Goal: Book appointment/travel/reservation

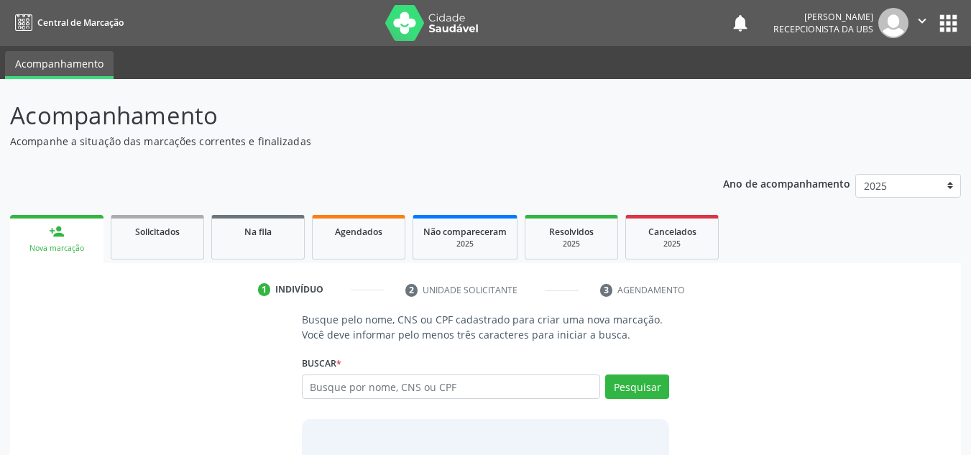
click at [407, 388] on input "text" at bounding box center [451, 386] width 299 height 24
type input "12104034477"
click at [651, 388] on button "Pesquisar" at bounding box center [637, 386] width 64 height 24
type input "12104034477"
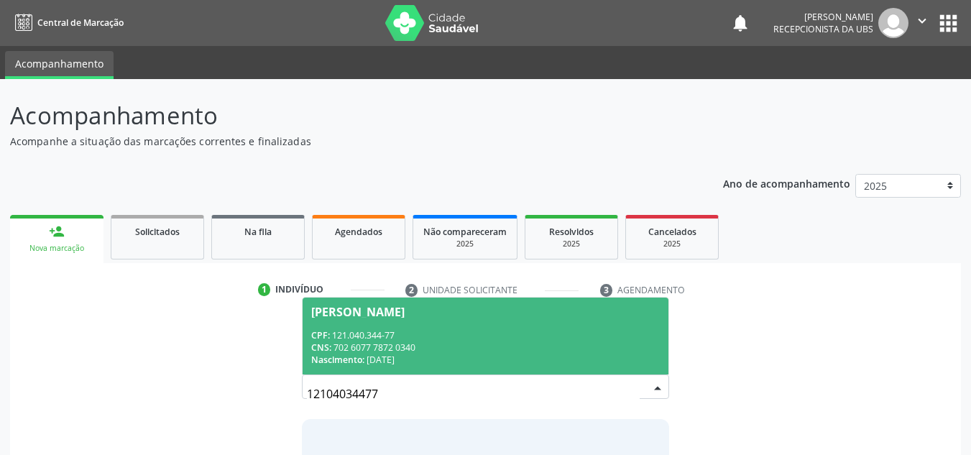
click at [405, 314] on div "[PERSON_NAME]" at bounding box center [357, 311] width 93 height 11
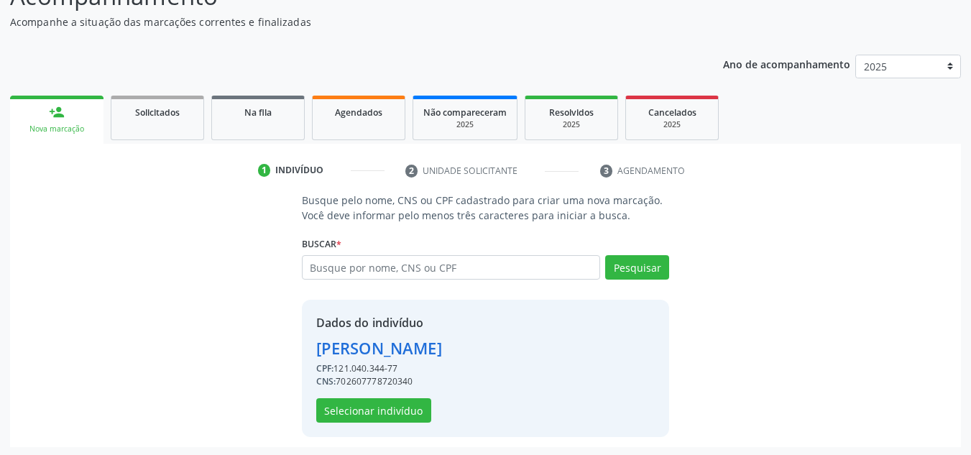
scroll to position [121, 0]
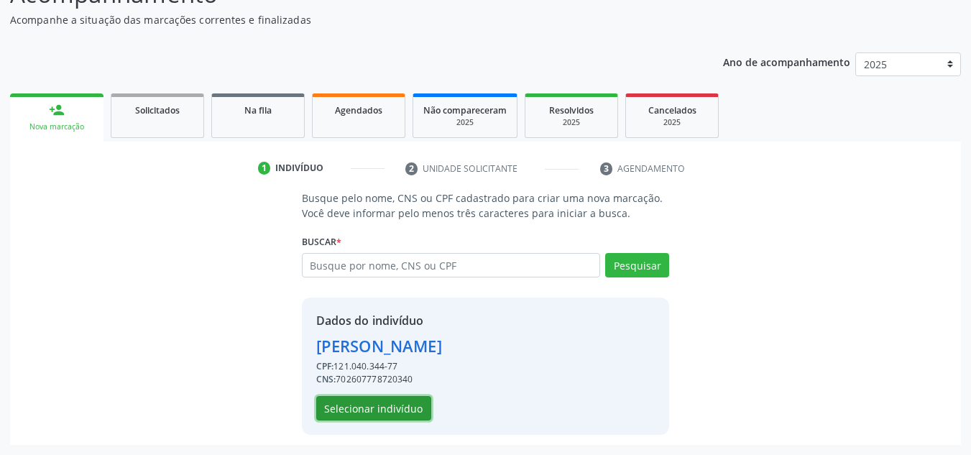
click at [362, 412] on button "Selecionar indivíduo" at bounding box center [373, 408] width 115 height 24
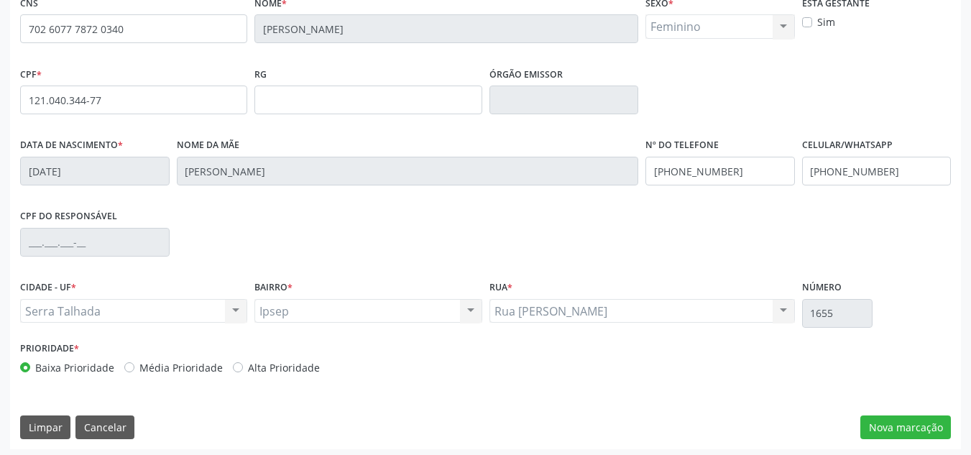
scroll to position [324, 0]
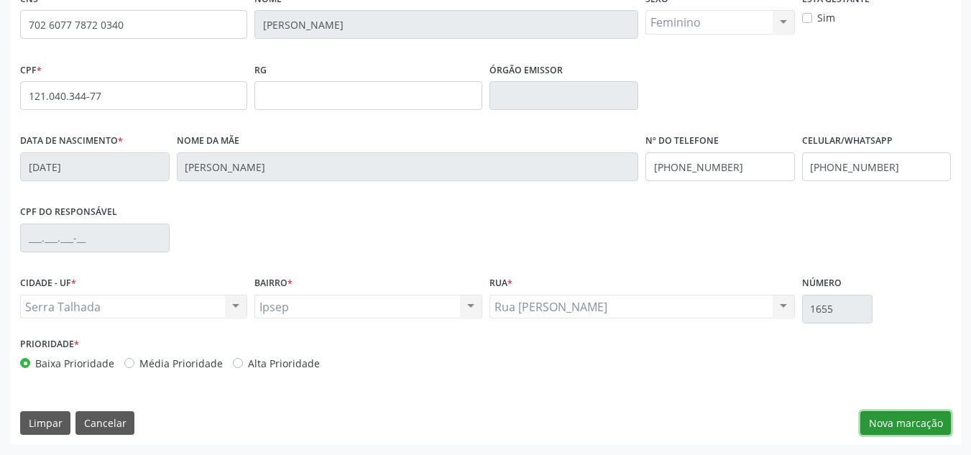
click at [929, 424] on button "Nova marcação" at bounding box center [905, 423] width 91 height 24
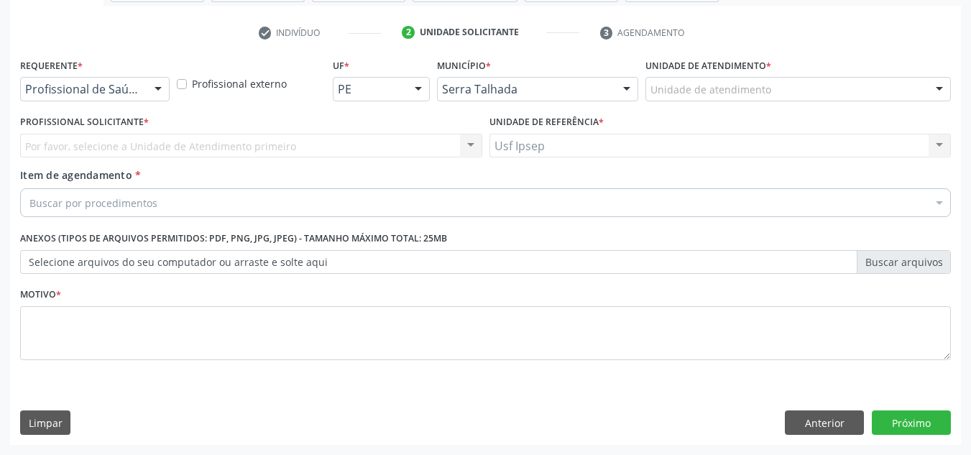
scroll to position [257, 0]
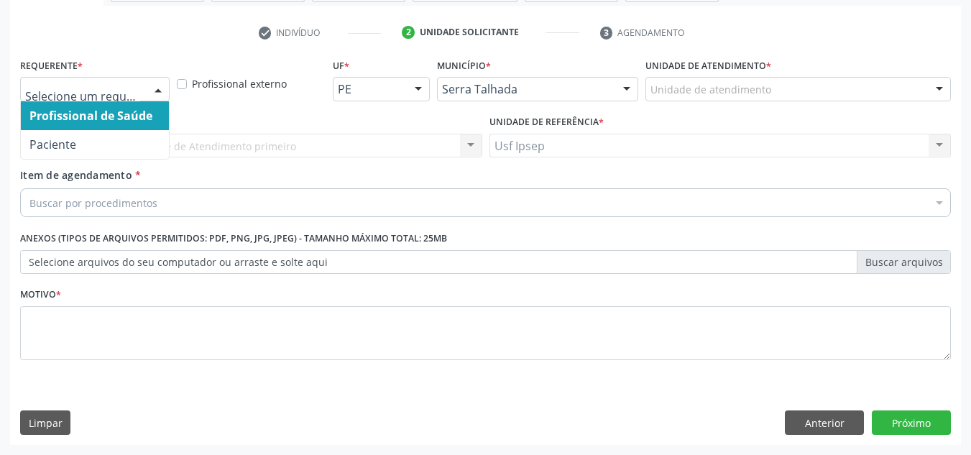
click at [152, 87] on div at bounding box center [158, 90] width 22 height 24
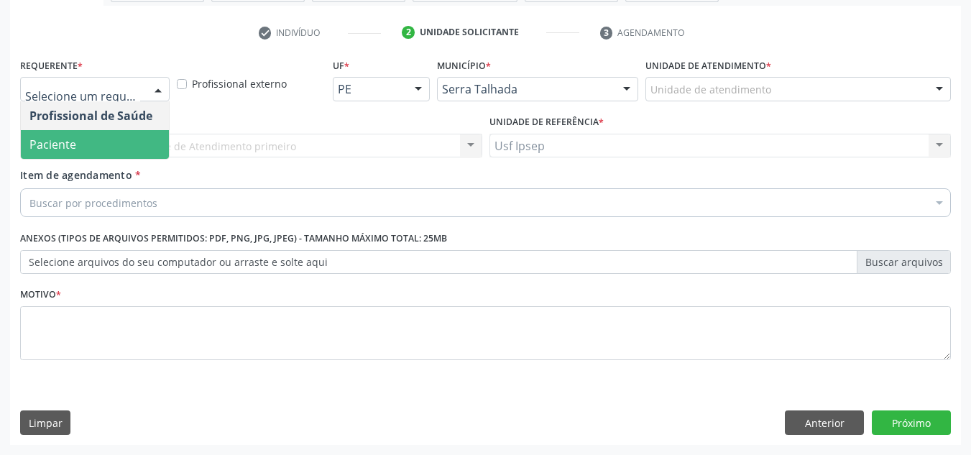
click at [85, 144] on span "Paciente" at bounding box center [95, 144] width 148 height 29
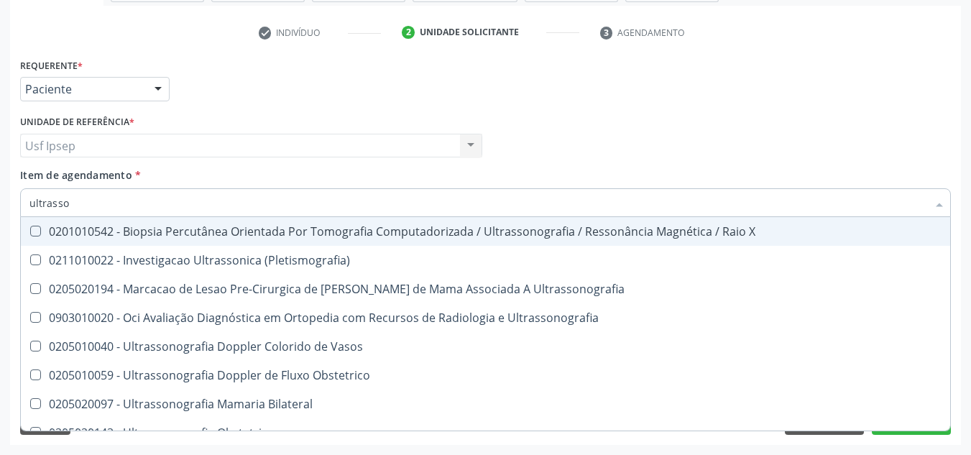
type input "ultrass"
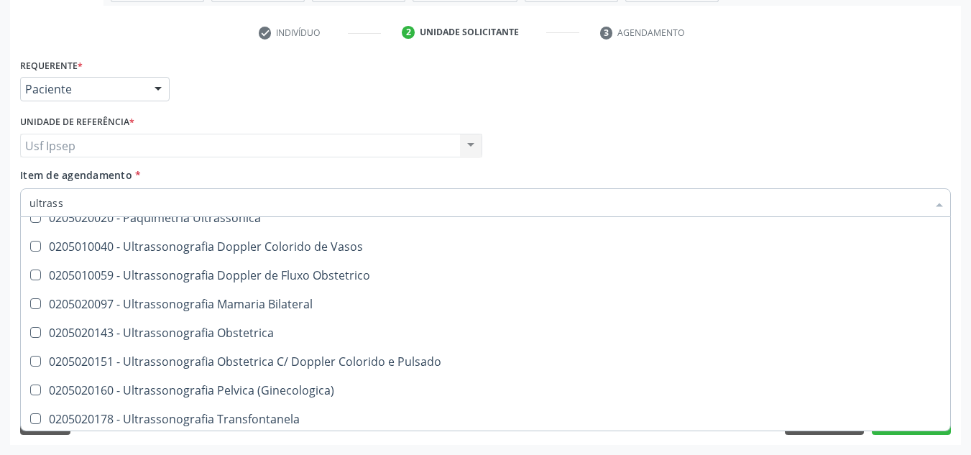
scroll to position [216, 0]
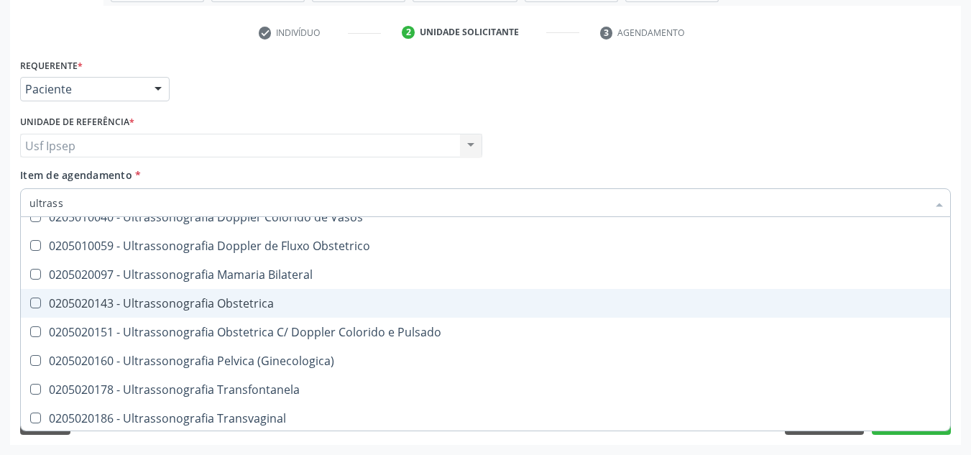
click at [36, 303] on Obstetrica at bounding box center [35, 303] width 11 height 11
click at [30, 303] on Obstetrica "checkbox" at bounding box center [25, 302] width 9 height 9
checkbox Obstetrica "true"
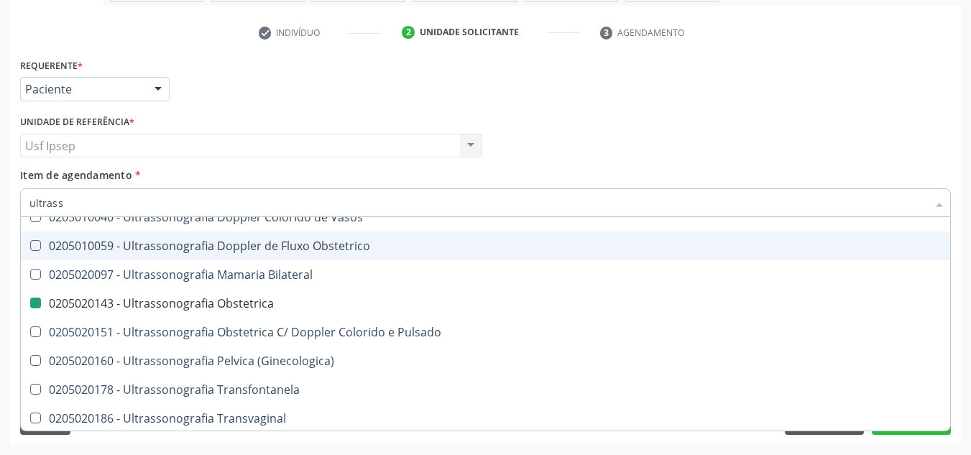
click at [525, 87] on div "Requerente * Paciente Profissional de Saúde Paciente Nenhum resultado encontrad…" at bounding box center [486, 83] width 938 height 56
checkbox X "true"
checkbox Obstetrica "false"
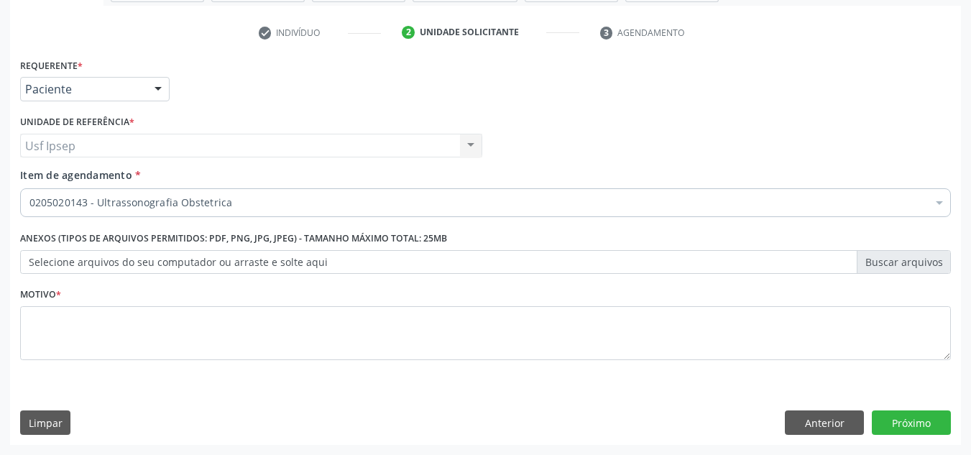
scroll to position [0, 0]
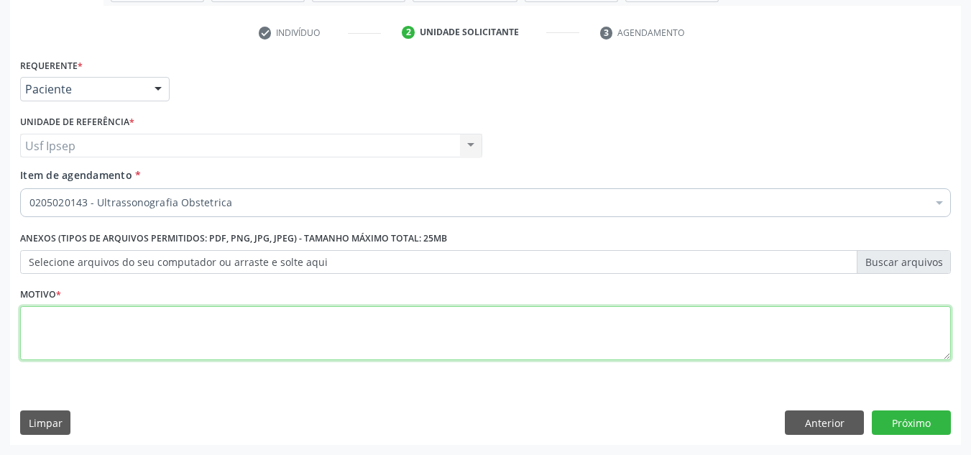
click at [78, 332] on textarea at bounding box center [485, 333] width 931 height 55
type textarea "1"
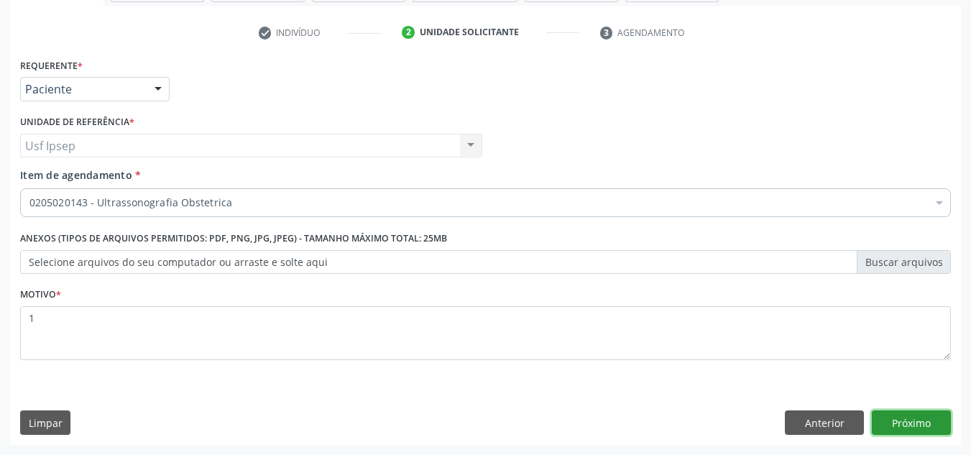
click at [912, 419] on button "Próximo" at bounding box center [911, 422] width 79 height 24
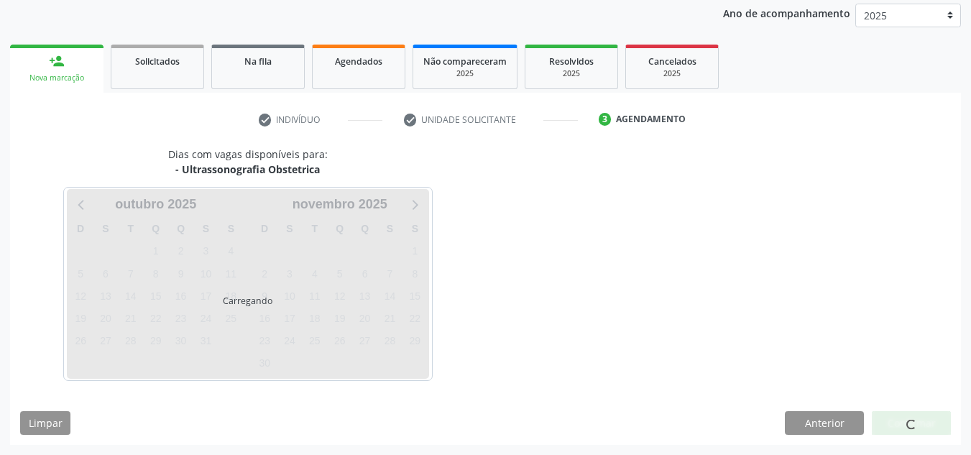
scroll to position [170, 0]
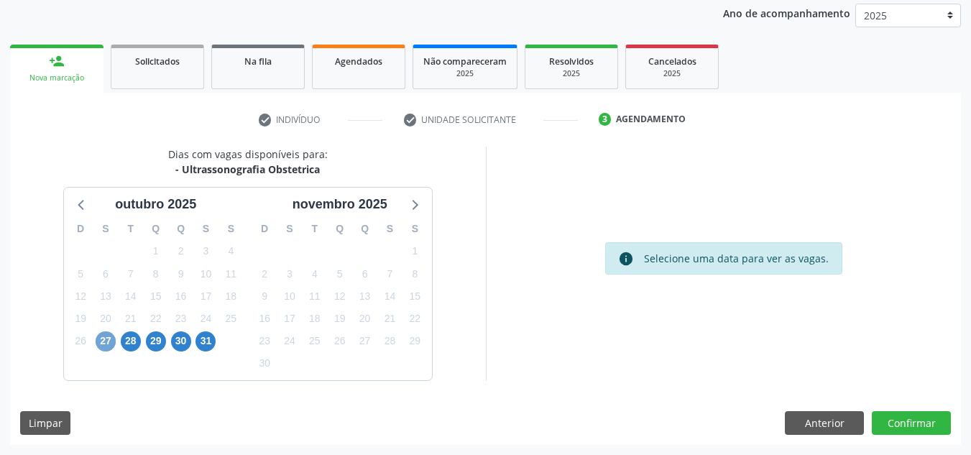
click at [103, 341] on span "27" at bounding box center [106, 341] width 20 height 20
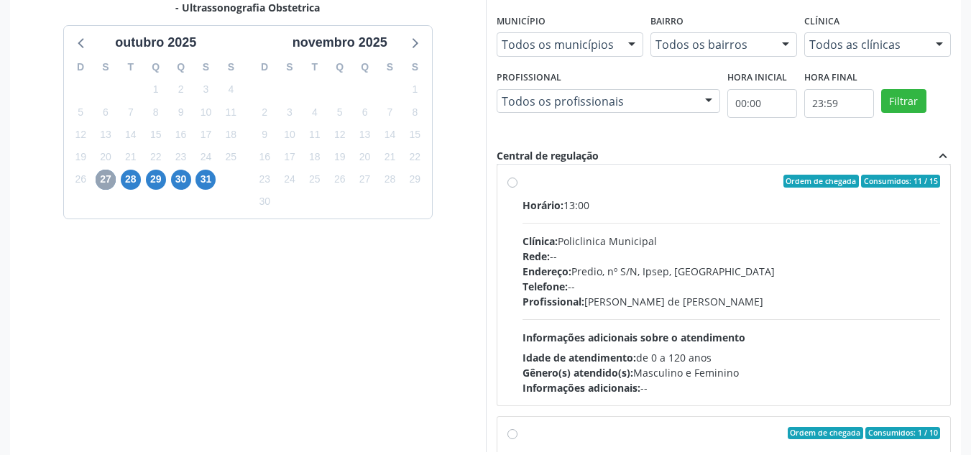
scroll to position [0, 0]
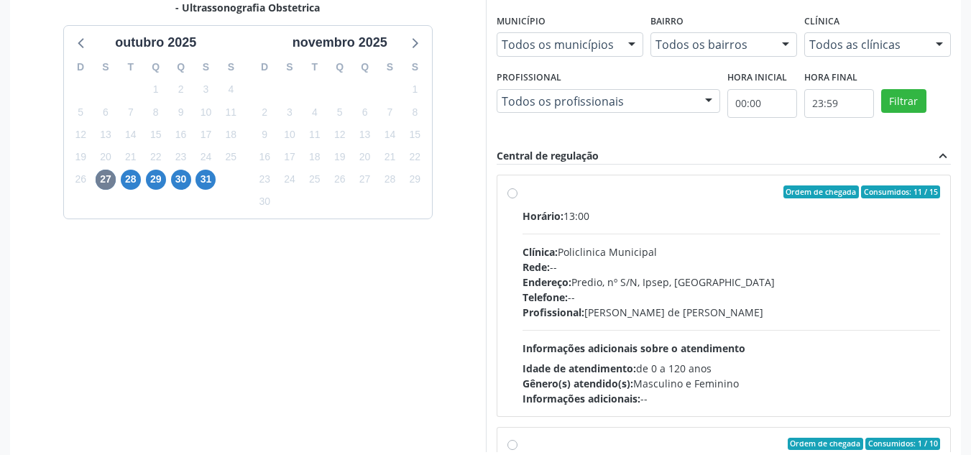
click at [523, 194] on label "Ordem de chegada Consumidos: 11 / 15 Horário: 13:00 Clínica: Policlinica Munici…" at bounding box center [732, 295] width 418 height 221
click at [510, 194] on input "Ordem de chegada Consumidos: 11 / 15 Horário: 13:00 Clínica: Policlinica Munici…" at bounding box center [512, 191] width 10 height 13
radio input "true"
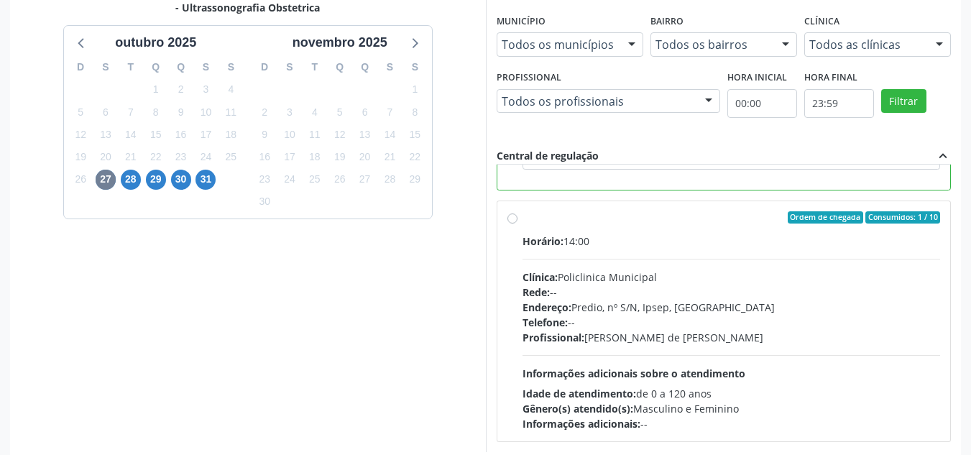
scroll to position [404, 0]
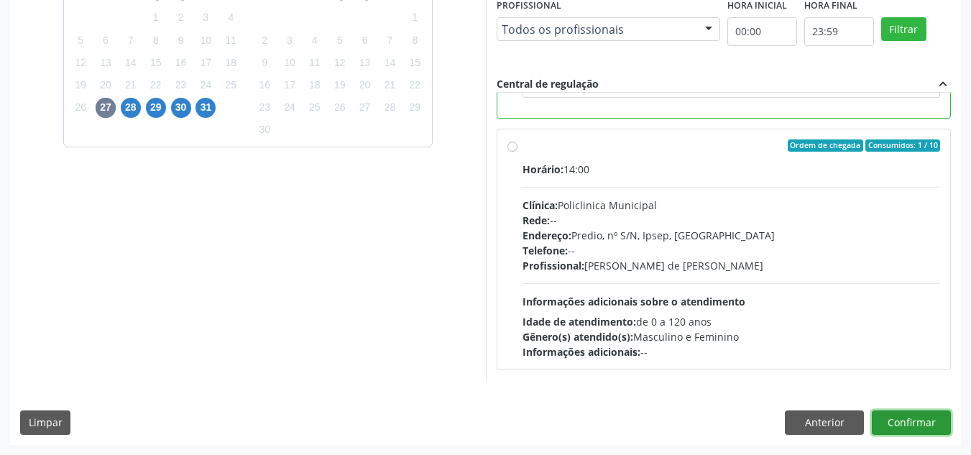
click at [920, 422] on button "Confirmar" at bounding box center [911, 422] width 79 height 24
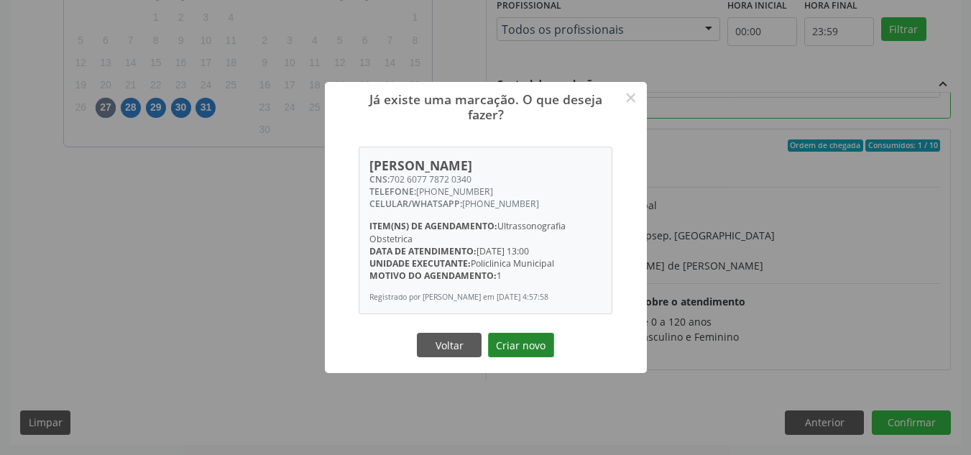
click at [517, 346] on button "Criar novo" at bounding box center [521, 345] width 66 height 24
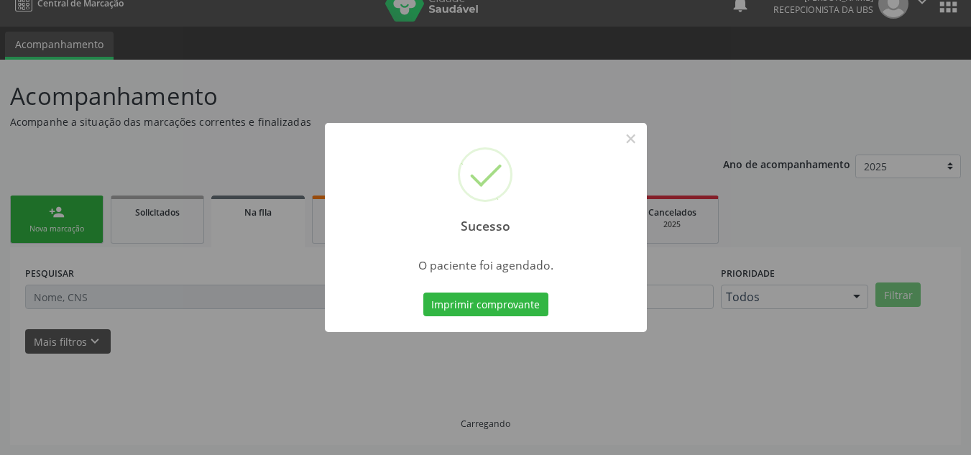
scroll to position [19, 0]
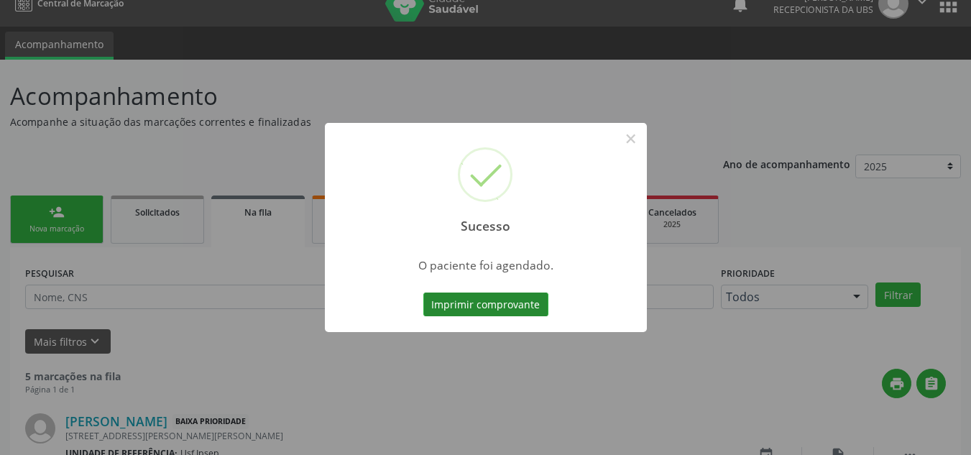
click at [487, 307] on button "Imprimir comprovante" at bounding box center [485, 305] width 125 height 24
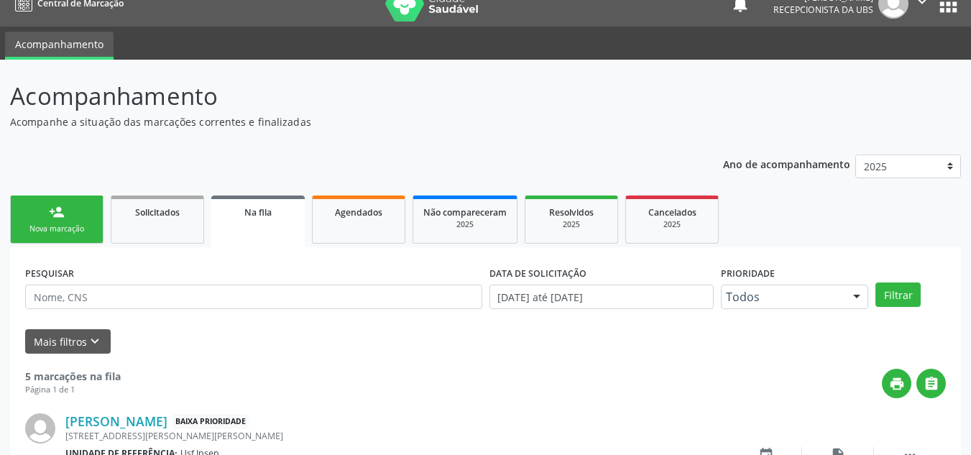
scroll to position [91, 0]
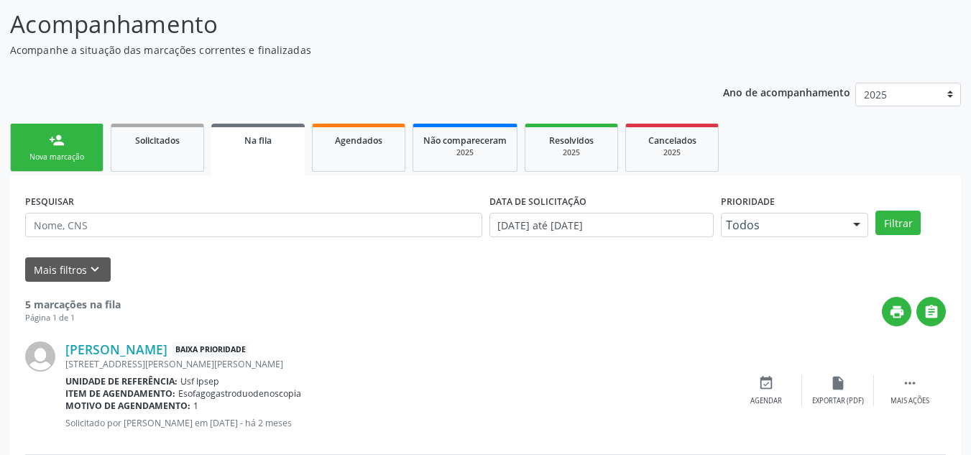
click at [74, 138] on link "person_add Nova marcação" at bounding box center [56, 148] width 93 height 48
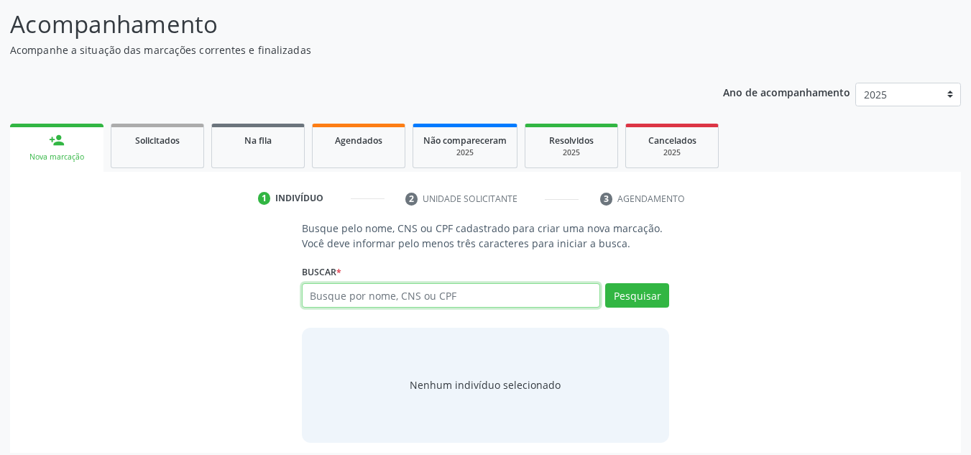
click at [461, 298] on input "text" at bounding box center [451, 295] width 299 height 24
type input "161240464400003"
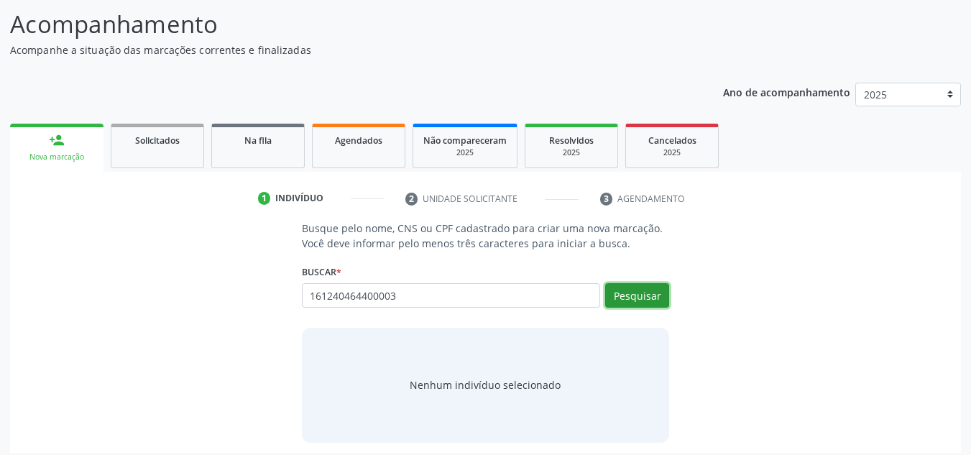
click at [624, 297] on button "Pesquisar" at bounding box center [637, 295] width 64 height 24
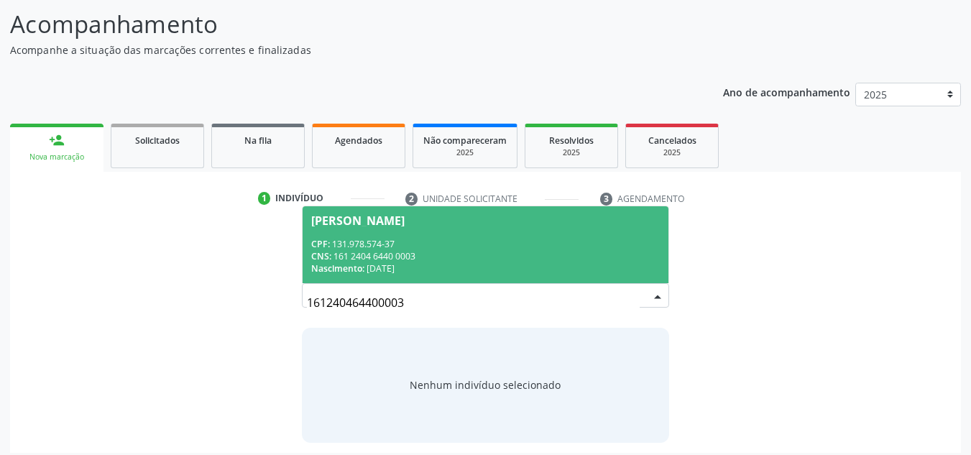
click at [425, 233] on span "[PERSON_NAME] CPF: 131.978.574-37 CNS: 161 2404 6440 0003 Nascimento: [DATE]" at bounding box center [486, 244] width 367 height 77
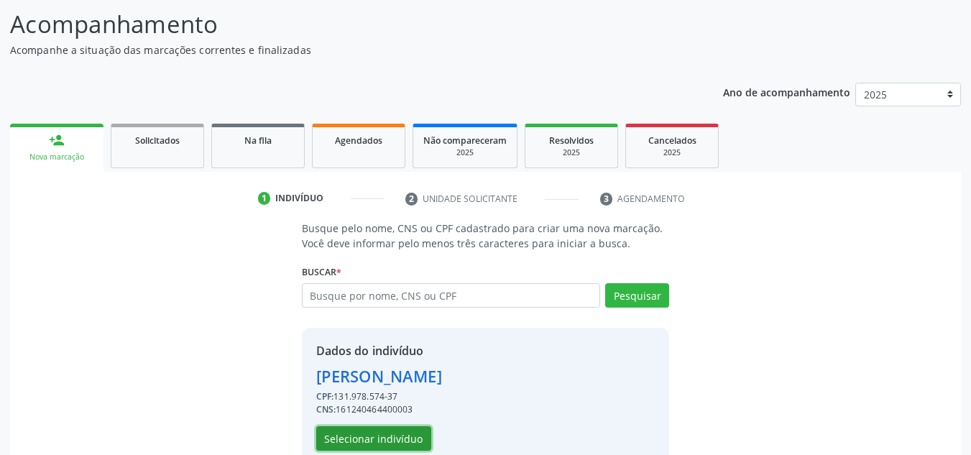
click at [357, 443] on button "Selecionar indivíduo" at bounding box center [373, 438] width 115 height 24
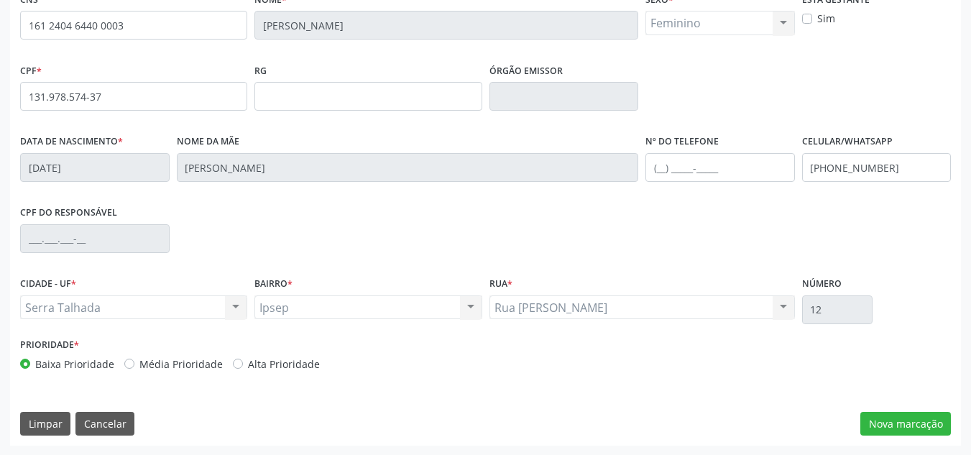
scroll to position [324, 0]
click at [924, 423] on button "Nova marcação" at bounding box center [905, 423] width 91 height 24
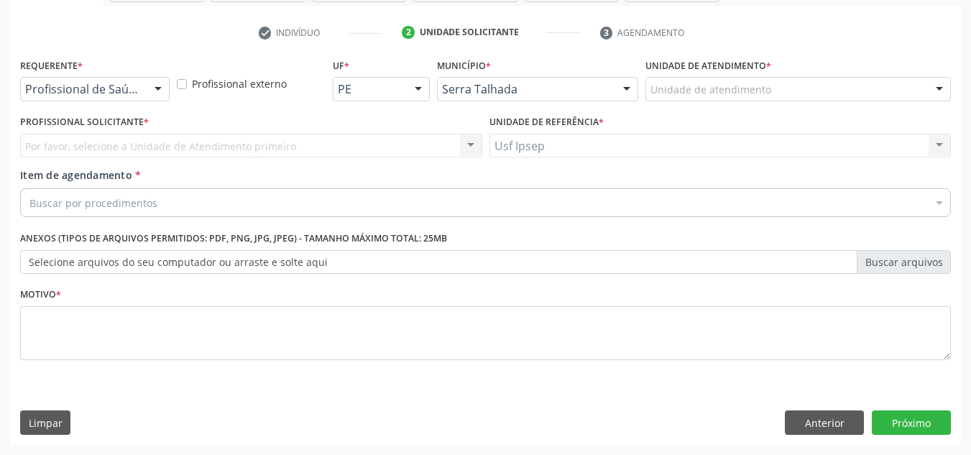
scroll to position [257, 0]
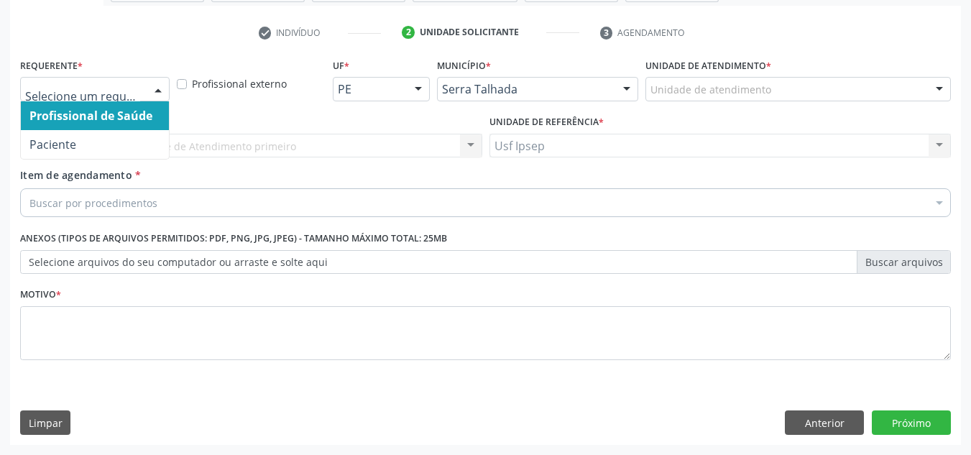
click at [159, 91] on div at bounding box center [158, 90] width 22 height 24
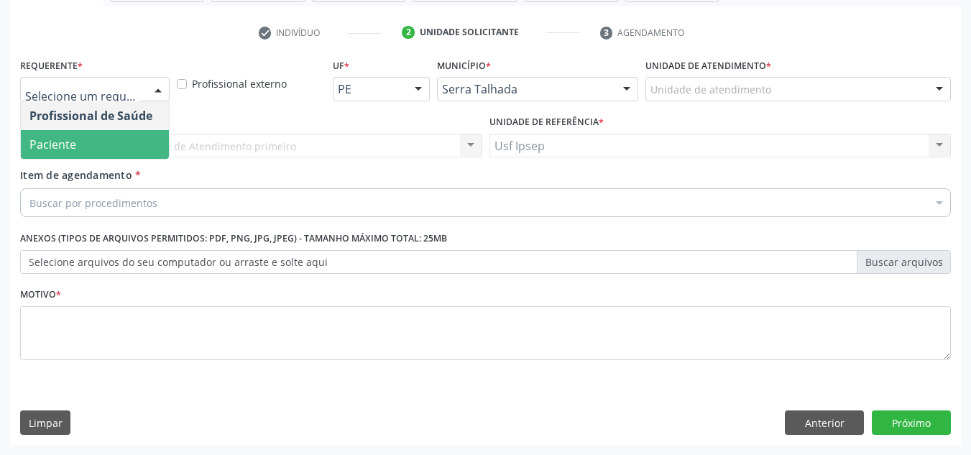
click at [80, 149] on span "Paciente" at bounding box center [95, 144] width 148 height 29
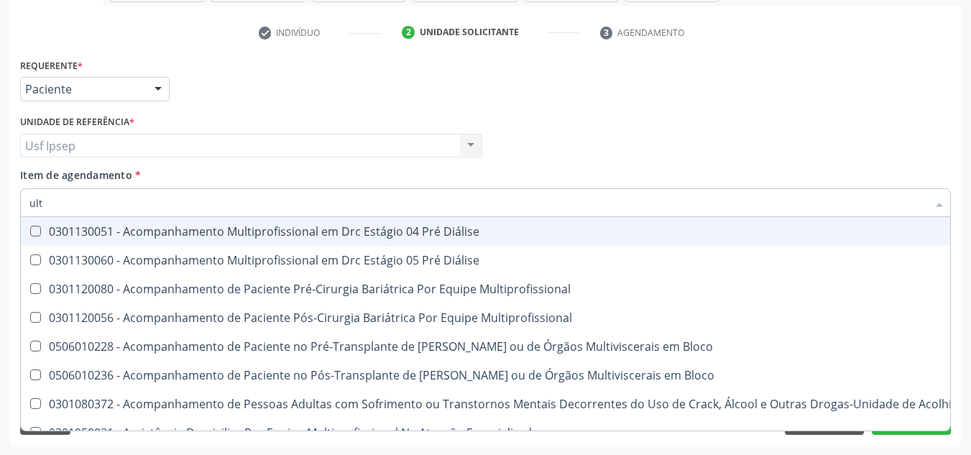
type input "ultr"
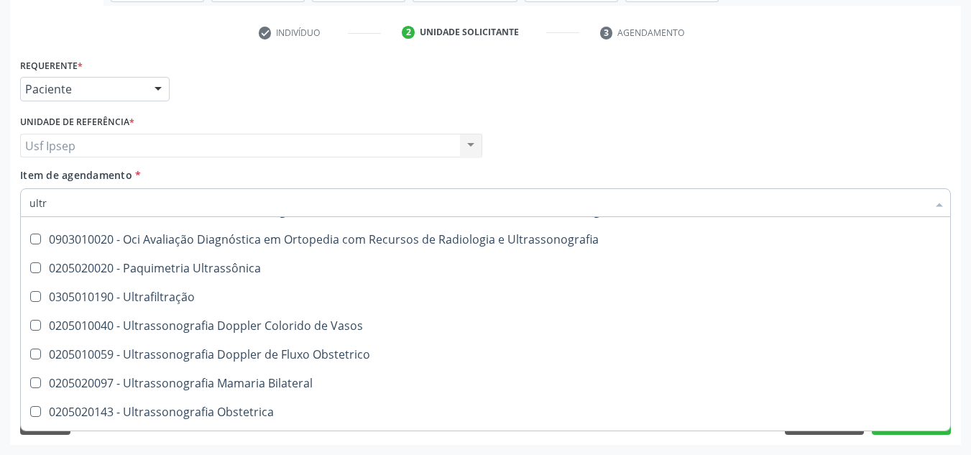
scroll to position [144, 0]
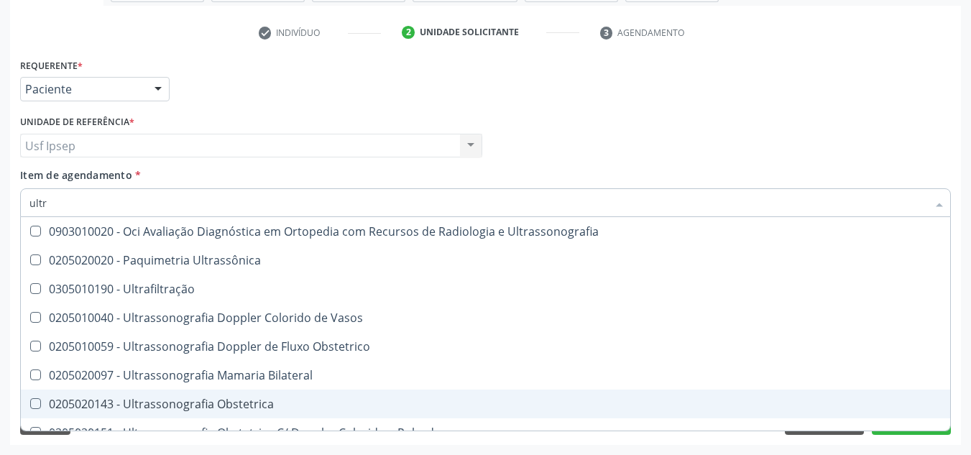
click at [39, 399] on Obstetrica at bounding box center [35, 403] width 11 height 11
click at [30, 399] on Obstetrica "checkbox" at bounding box center [25, 403] width 9 height 9
checkbox Obstetrica "true"
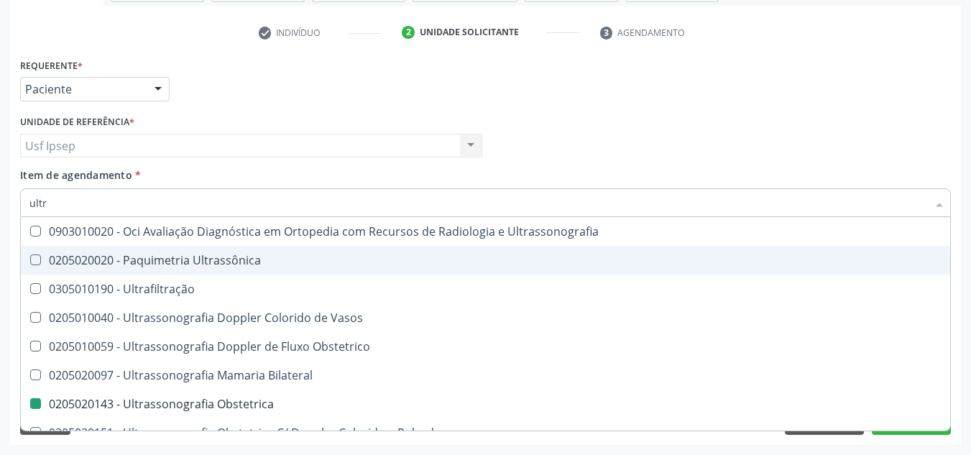
click at [352, 75] on div "Requerente * Paciente Profissional de Saúde Paciente Nenhum resultado encontrad…" at bounding box center [486, 83] width 938 height 56
checkbox X "true"
checkbox Obstetrica "false"
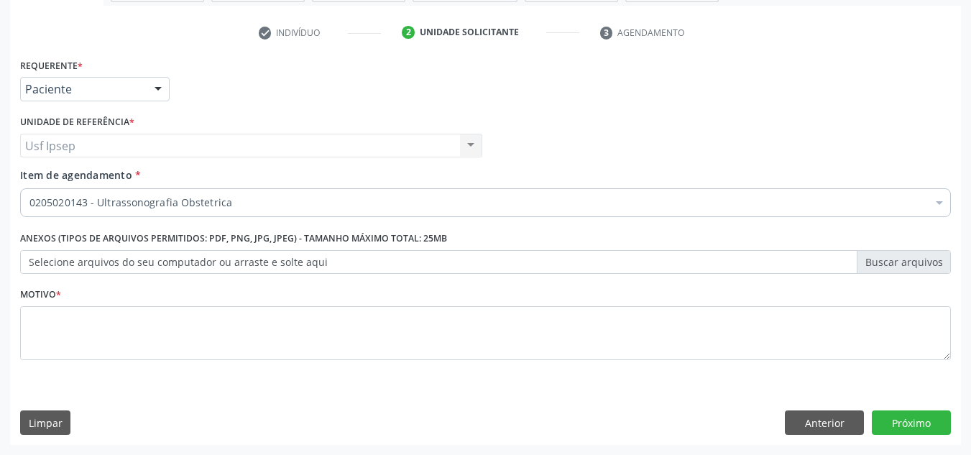
scroll to position [0, 0]
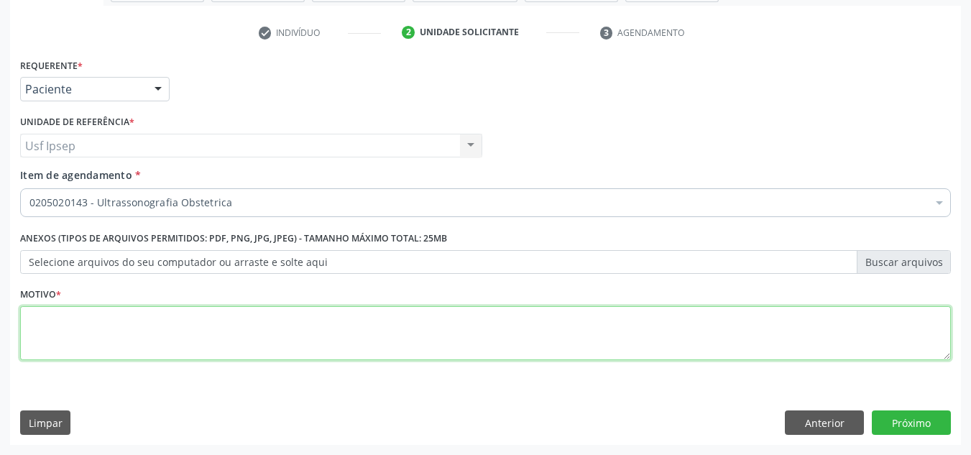
click at [69, 321] on textarea at bounding box center [485, 333] width 931 height 55
type textarea "1"
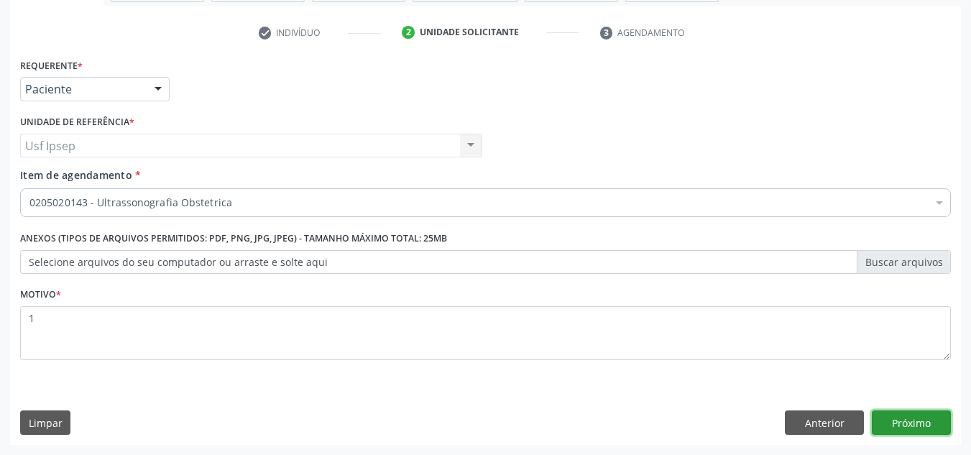
click at [896, 425] on button "Próximo" at bounding box center [911, 422] width 79 height 24
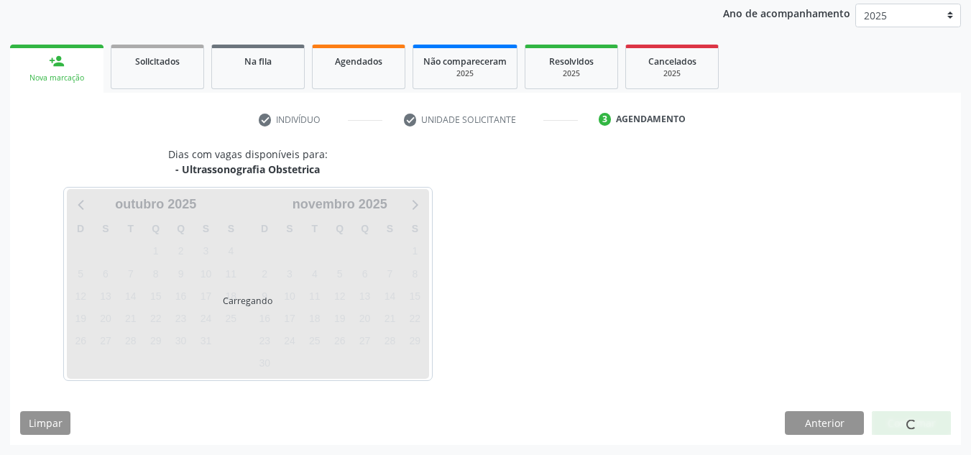
scroll to position [170, 0]
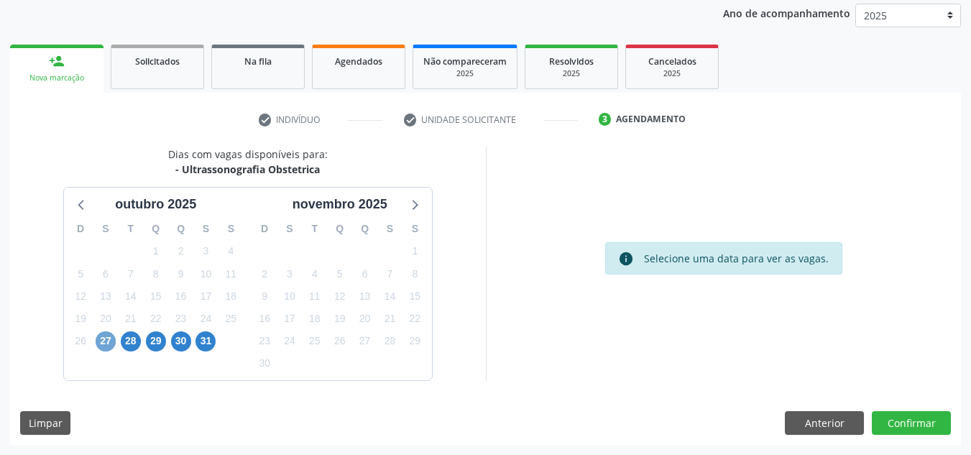
click at [105, 340] on span "27" at bounding box center [106, 341] width 20 height 20
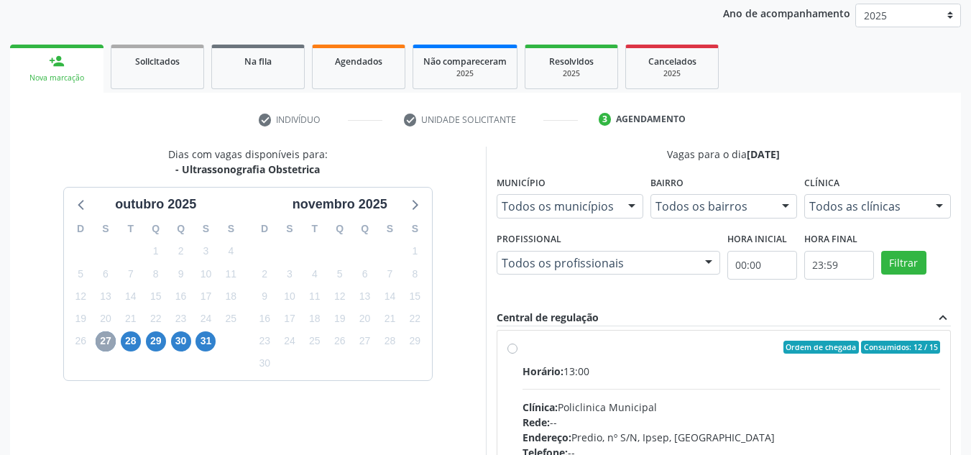
scroll to position [0, 0]
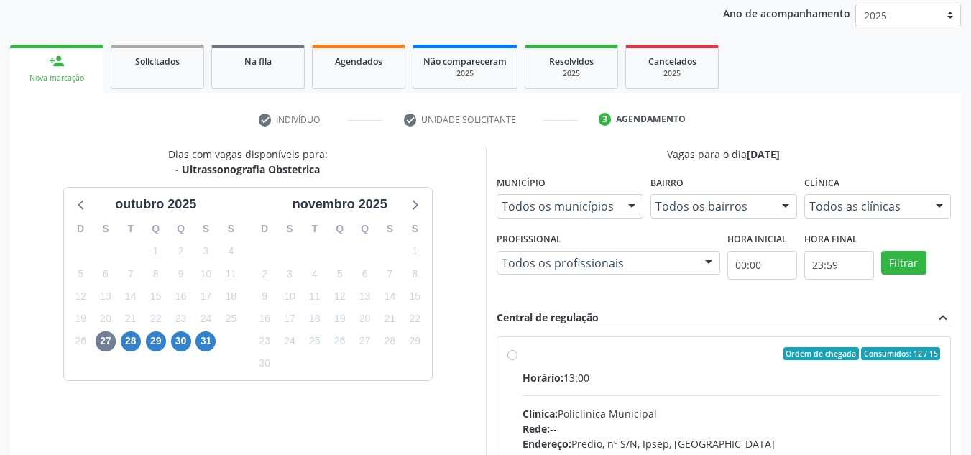
click at [523, 354] on label "Ordem de chegada Consumidos: 12 / 15 Horário: 13:00 Clínica: Policlinica Munici…" at bounding box center [732, 457] width 418 height 221
click at [513, 354] on input "Ordem de chegada Consumidos: 12 / 15 Horário: 13:00 Clínica: Policlinica Munici…" at bounding box center [512, 353] width 10 height 13
radio input "true"
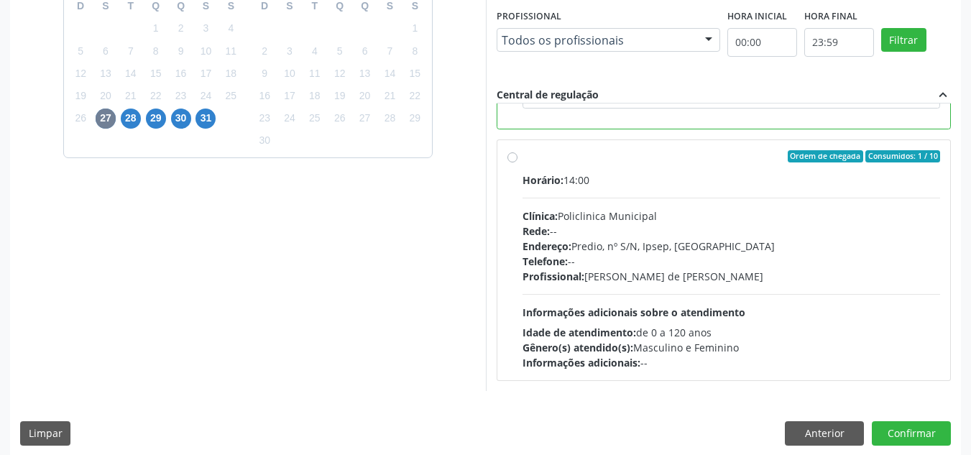
scroll to position [404, 0]
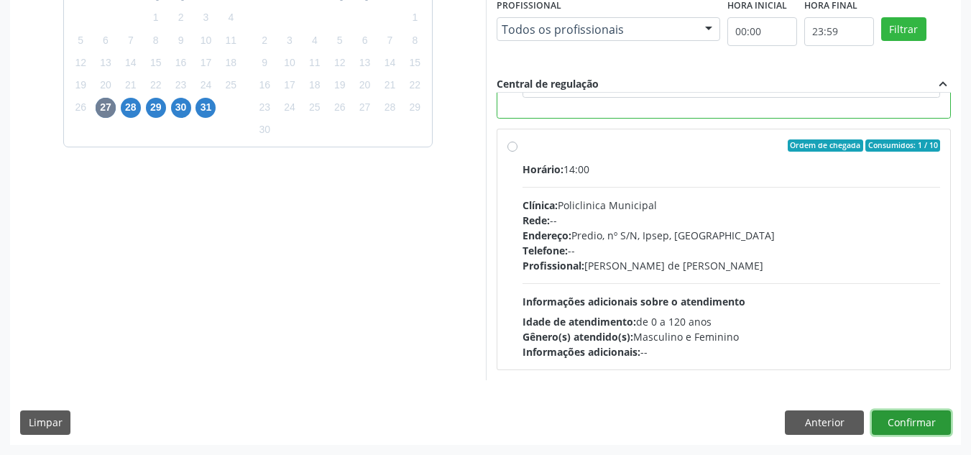
click at [903, 422] on button "Confirmar" at bounding box center [911, 422] width 79 height 24
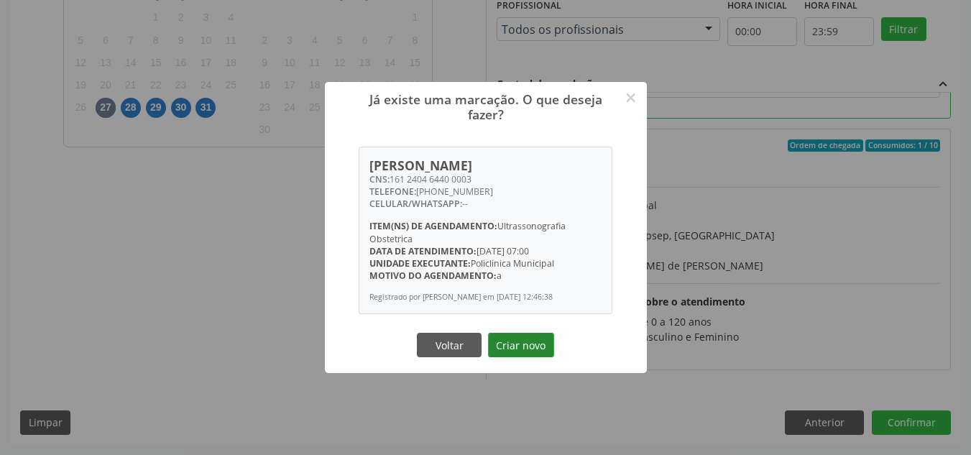
click at [515, 352] on button "Criar novo" at bounding box center [521, 345] width 66 height 24
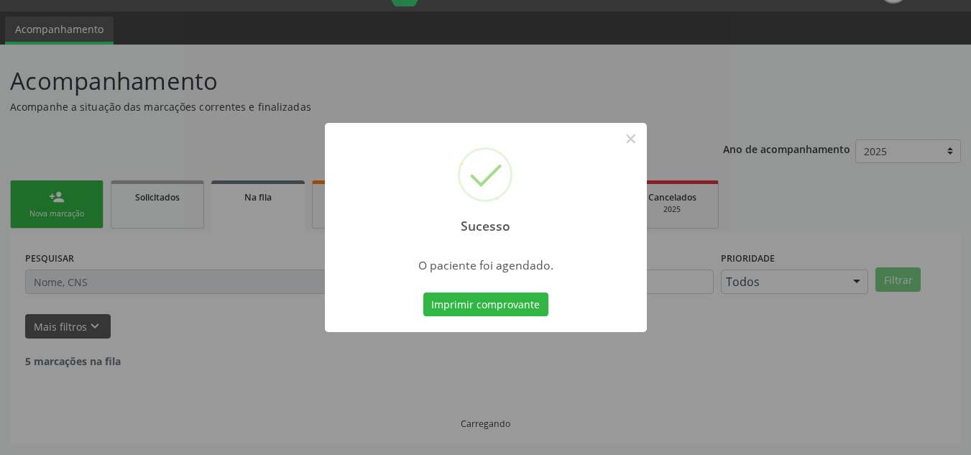
scroll to position [19, 0]
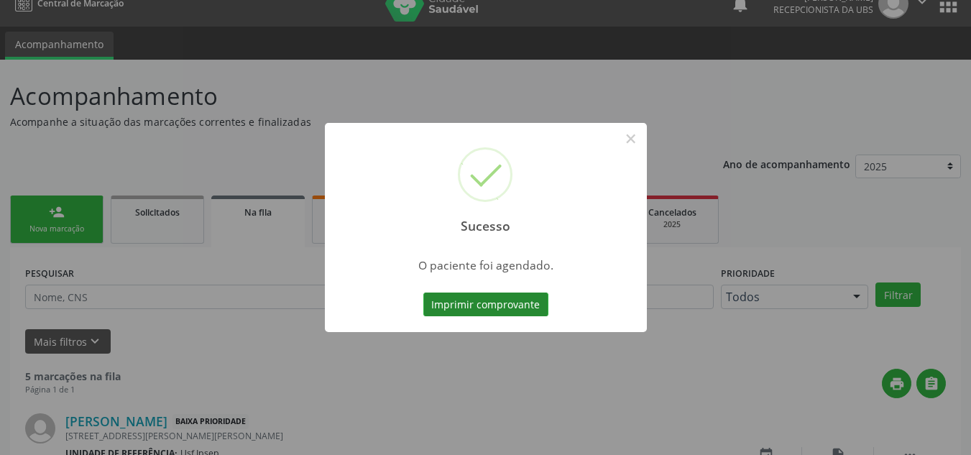
click at [478, 305] on button "Imprimir comprovante" at bounding box center [485, 305] width 125 height 24
